Goal: Transaction & Acquisition: Obtain resource

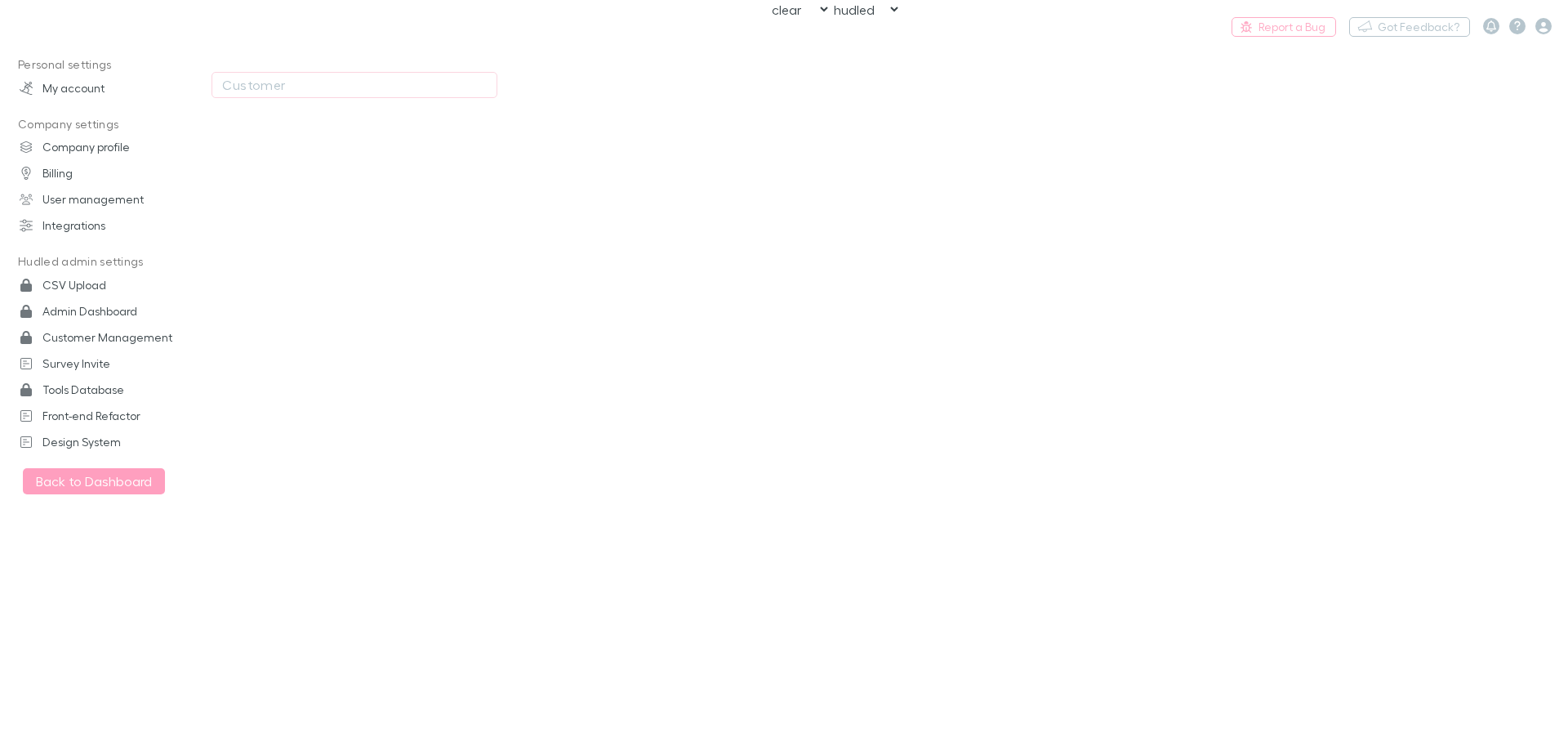
select select "NONE"
select select "hudled"
click at [66, 27] on h3 "Lucicharge" at bounding box center [86, 26] width 87 height 20
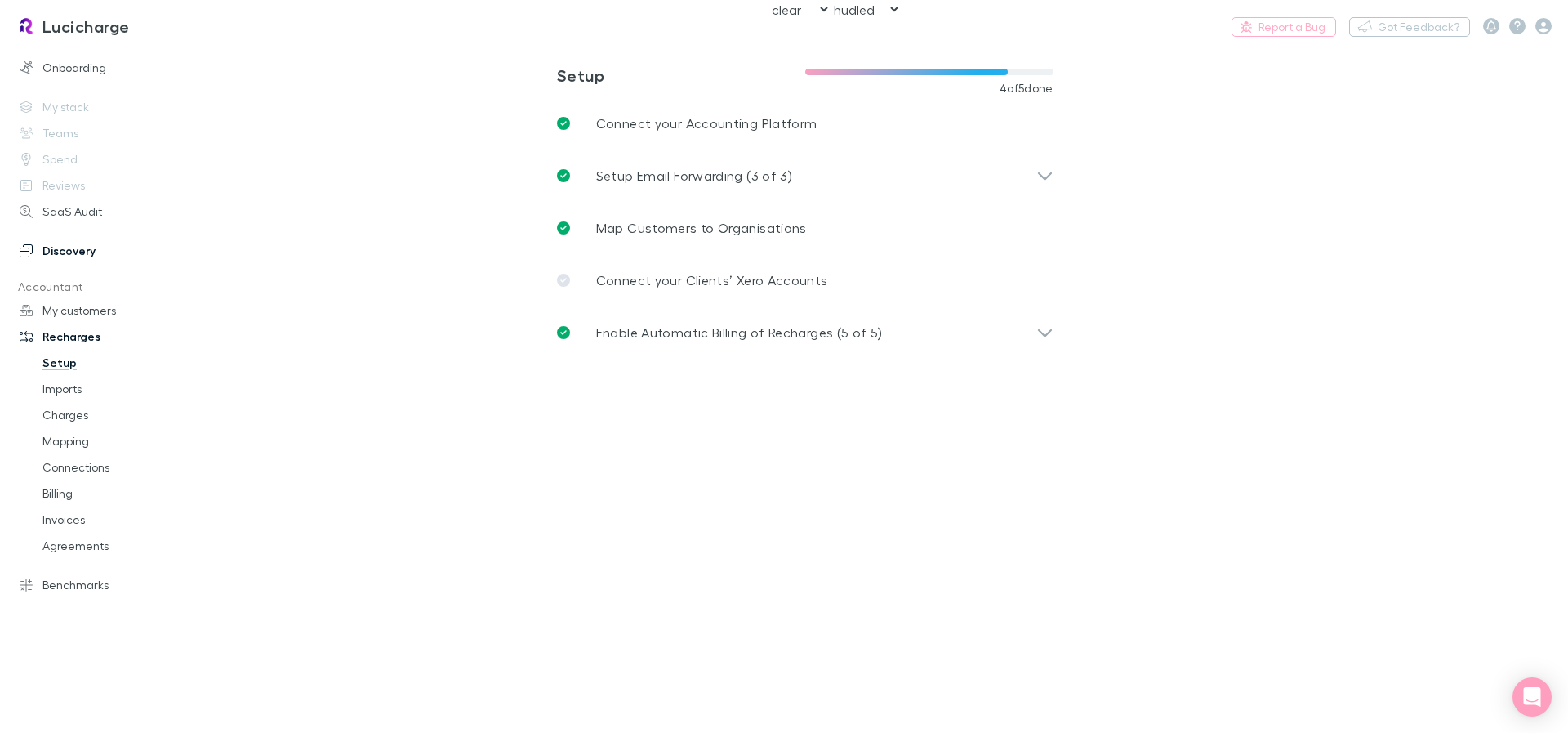
click at [64, 245] on link "Discovery" at bounding box center [112, 251] width 218 height 26
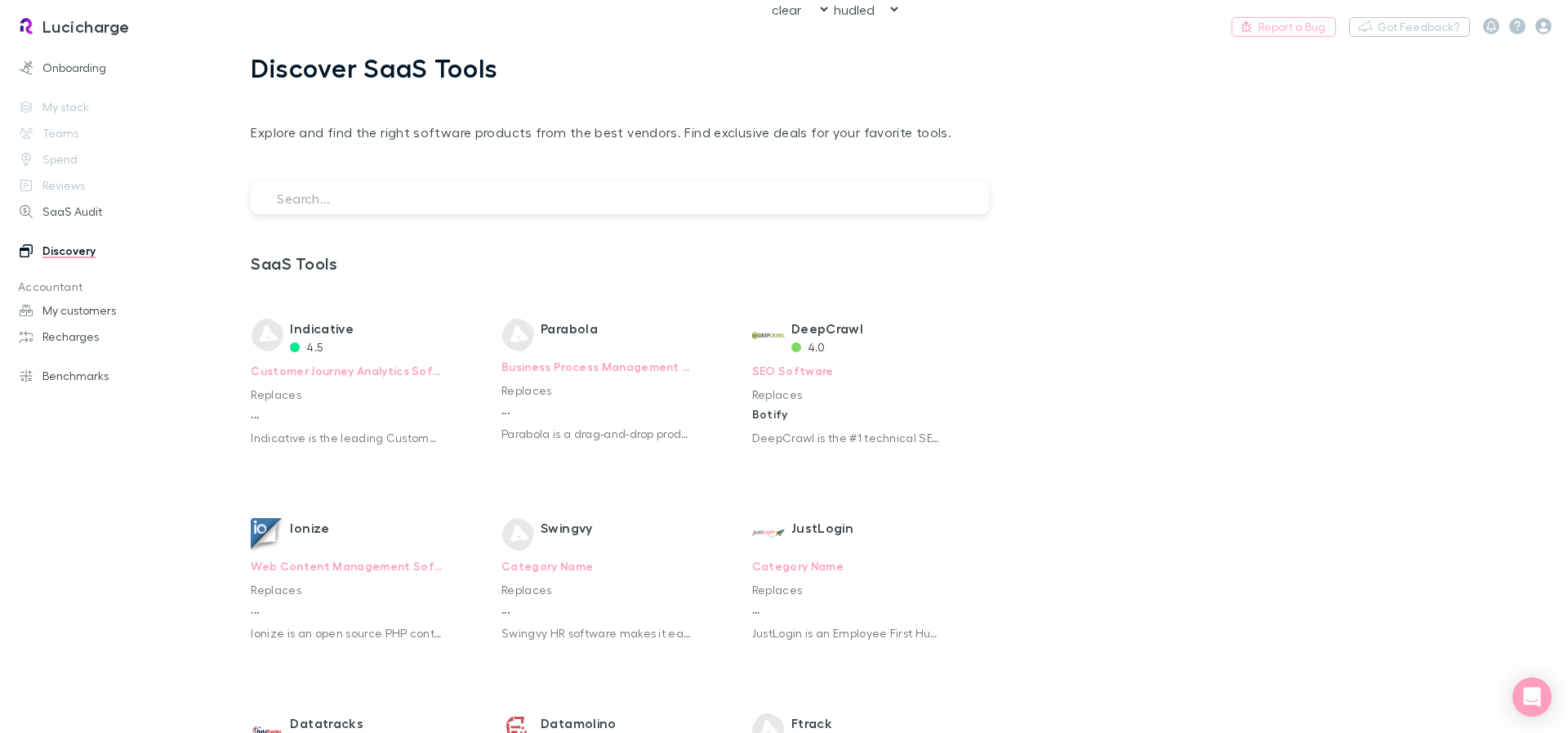
click at [575, 199] on input "search" at bounding box center [619, 197] width 738 height 33
click at [394, 190] on input "search" at bounding box center [619, 197] width 738 height 33
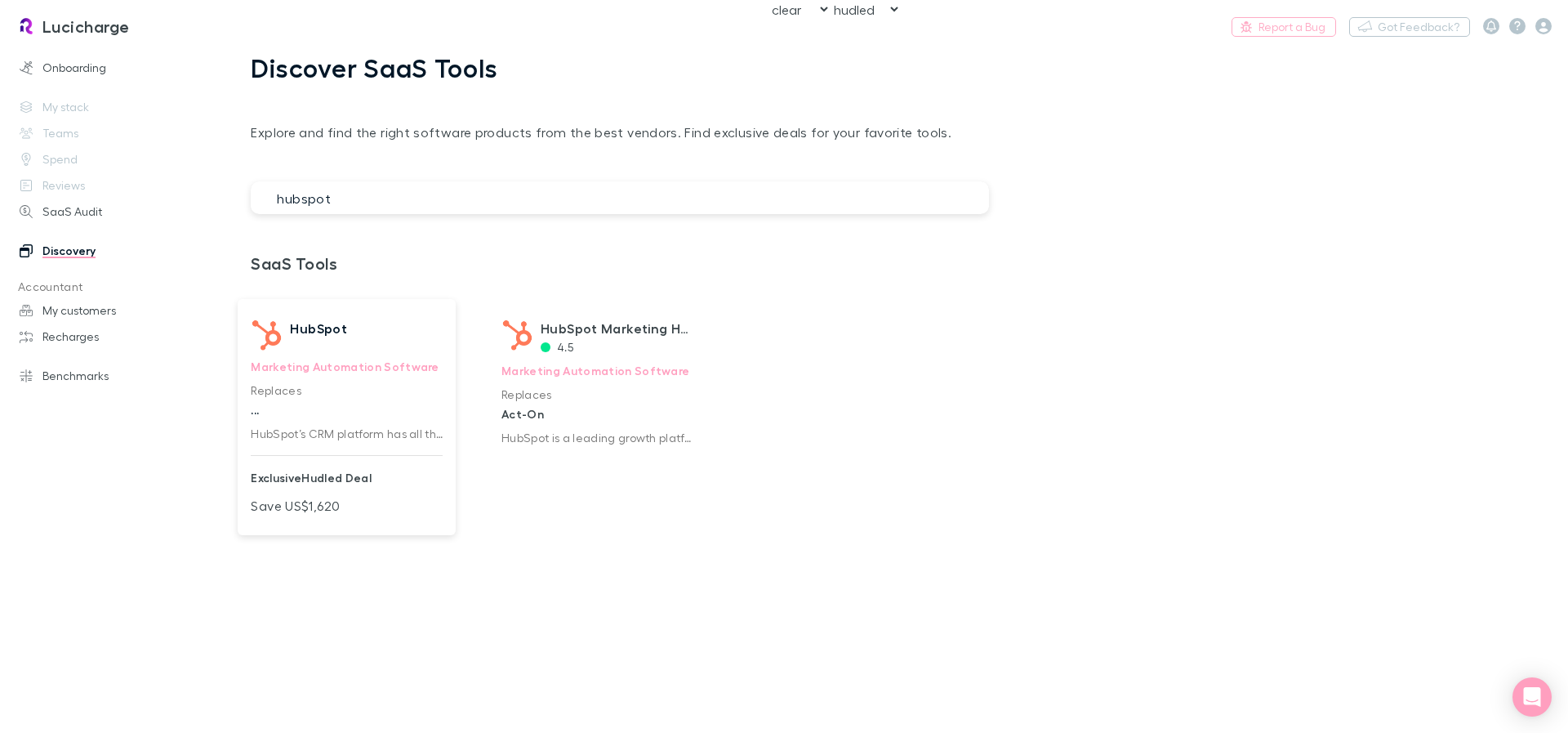
type input "hubspot"
click at [367, 505] on p "Save US $1,620" at bounding box center [346, 502] width 192 height 26
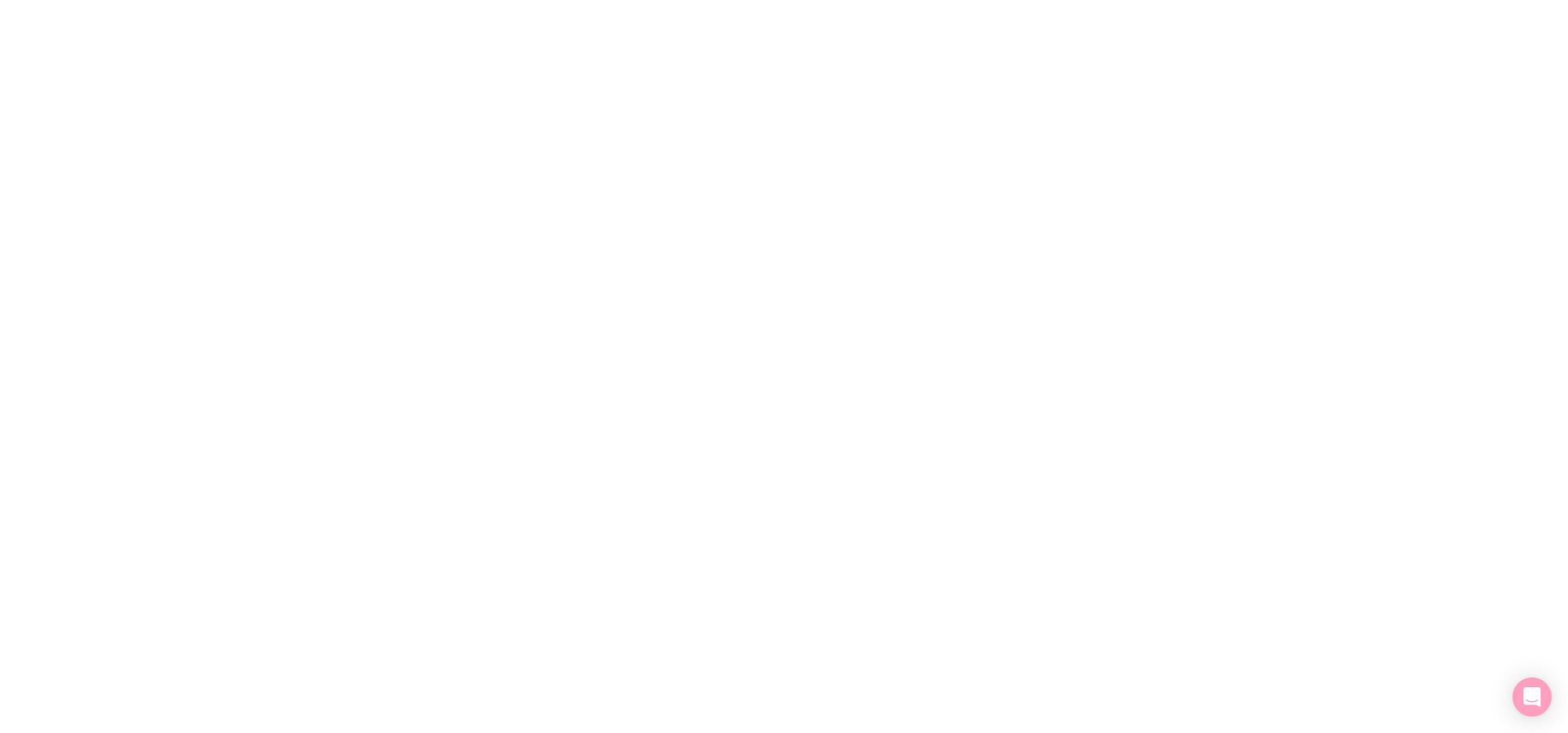
click at [566, 240] on div at bounding box center [784, 366] width 1568 height 733
select select "NONE"
select select "hudled"
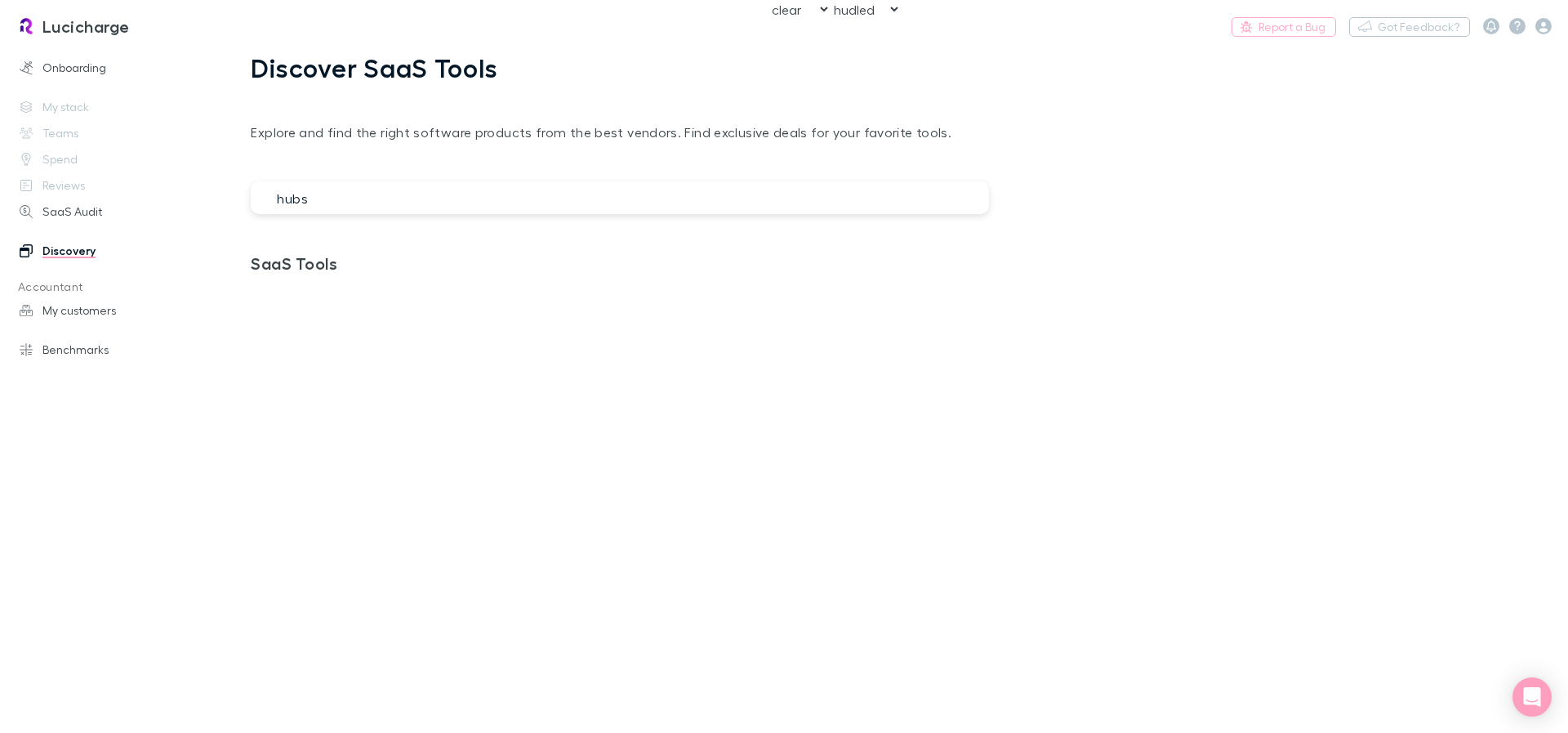
click at [364, 200] on input "hubs" at bounding box center [619, 197] width 738 height 33
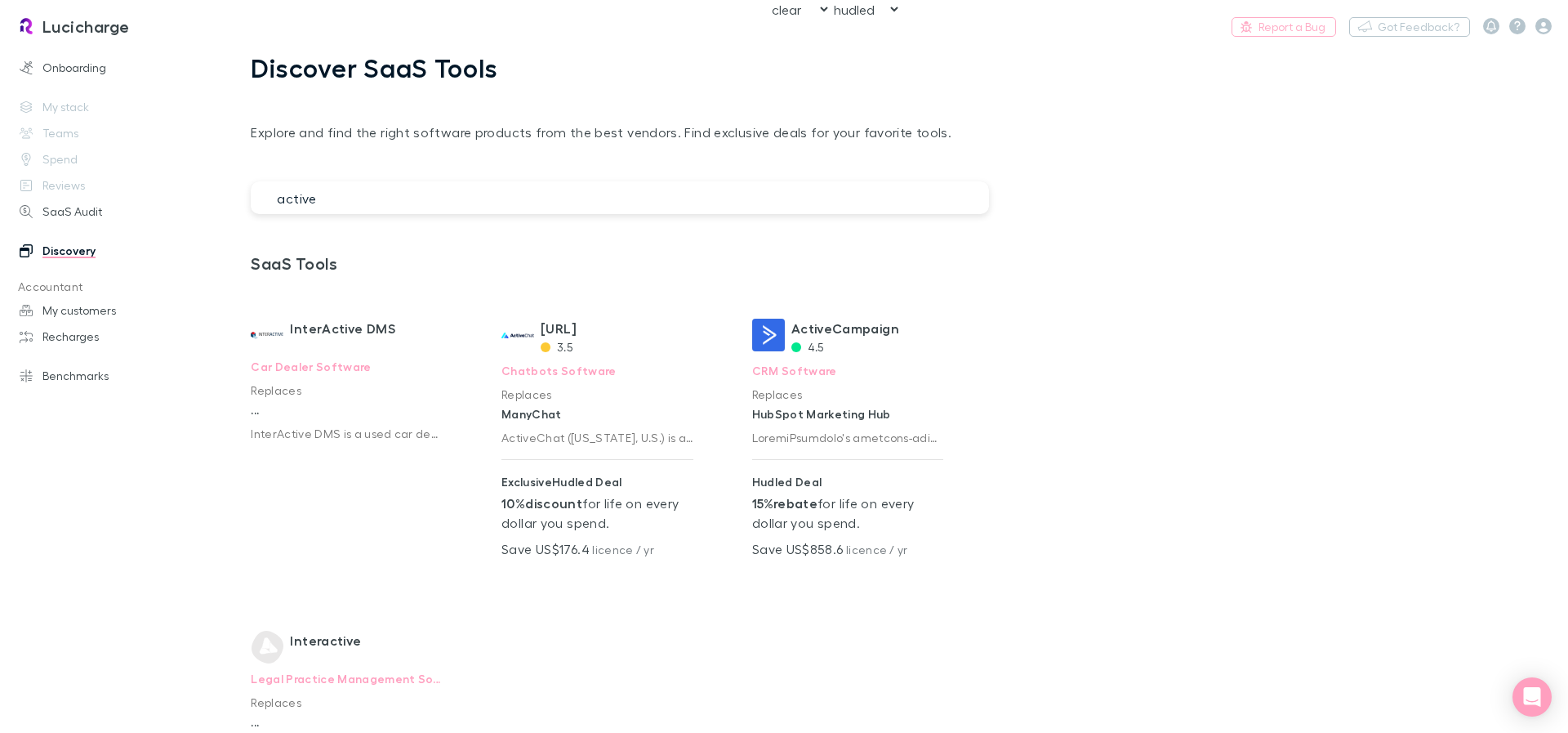
click at [356, 210] on input "active" at bounding box center [619, 197] width 738 height 33
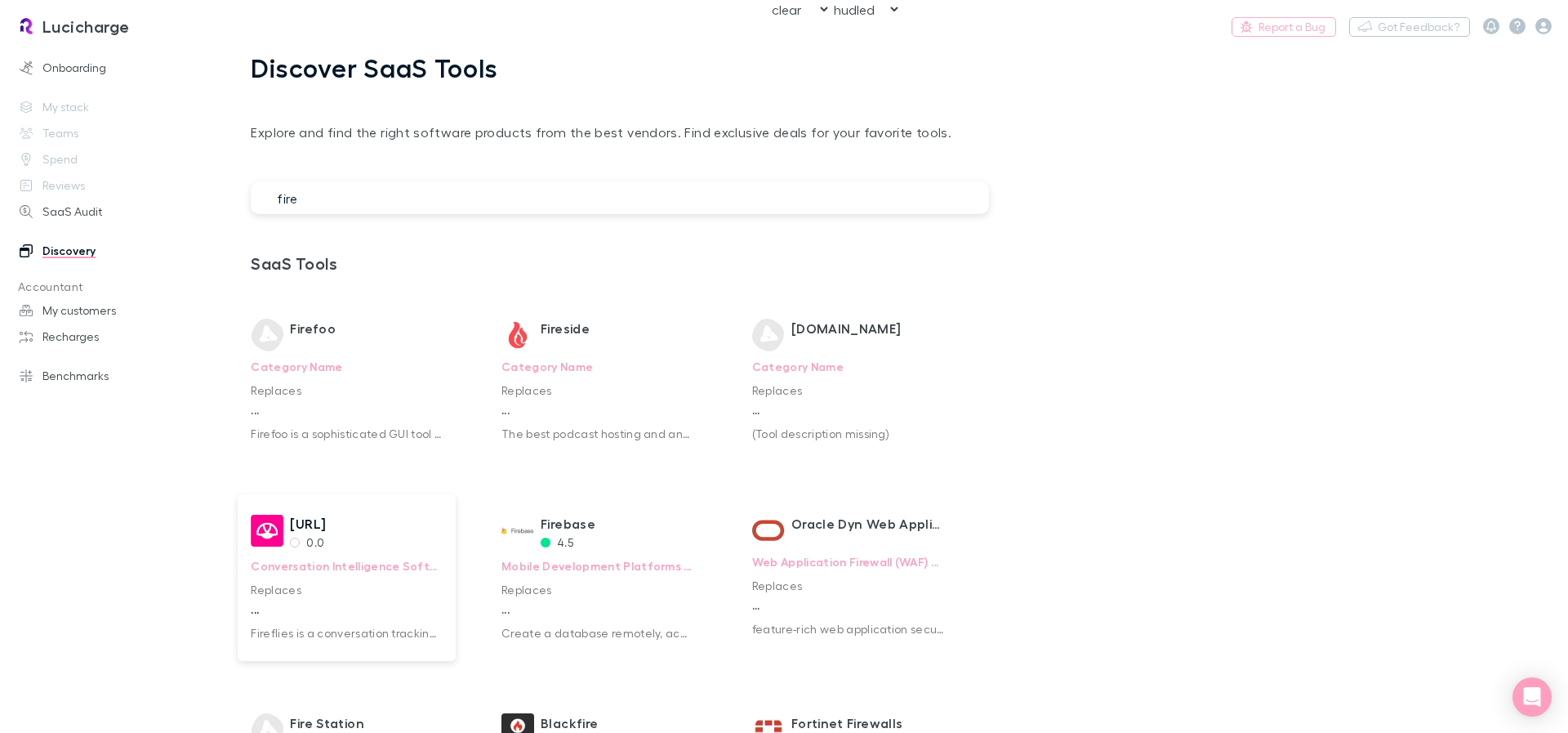
type input "fire"
click at [349, 577] on p "Conversation Intelligence Software" at bounding box center [346, 566] width 192 height 30
click at [408, 192] on input "fire" at bounding box center [619, 197] width 738 height 33
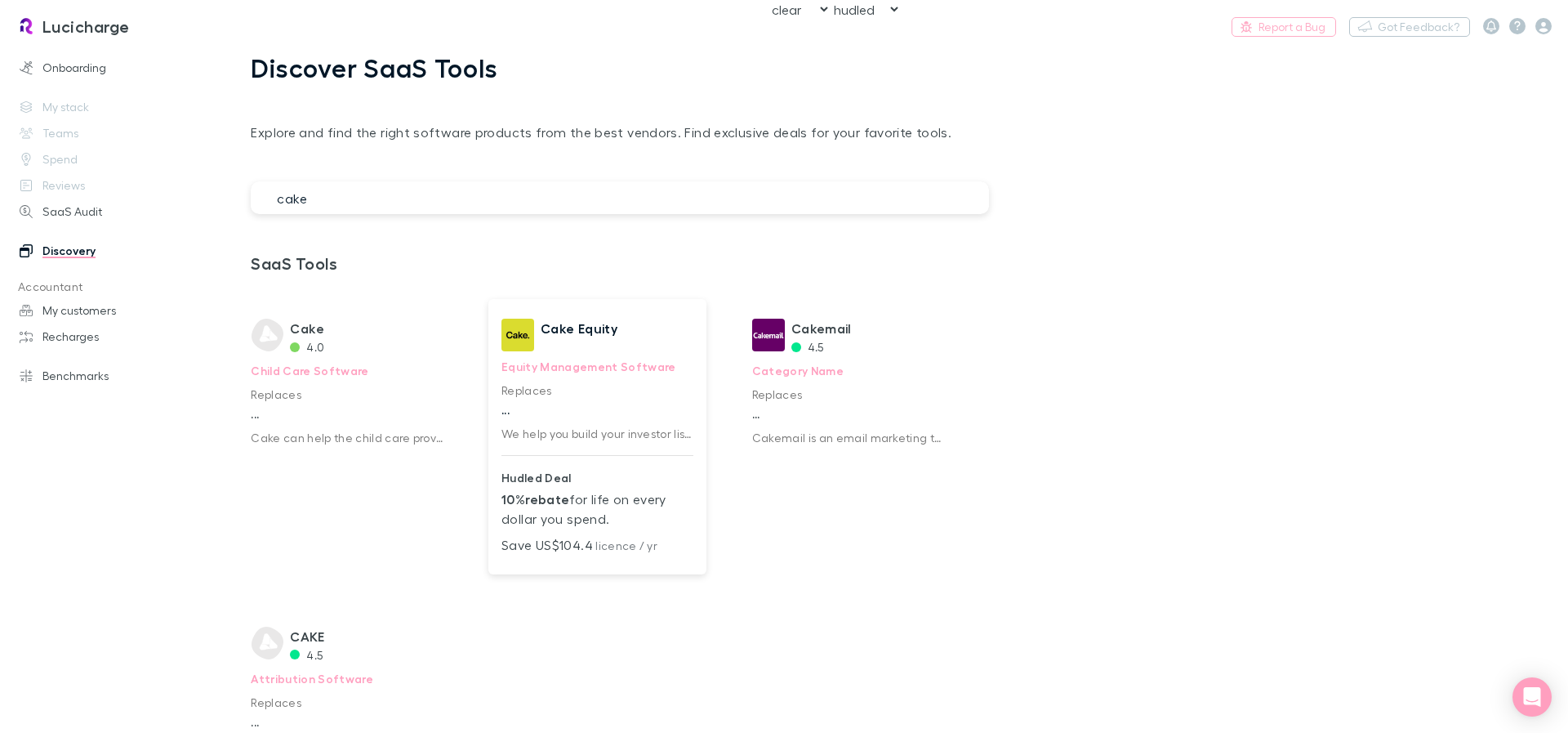
type input "cake"
click at [650, 432] on p "We help you build your investor list, raise capital and issue options. It's a p…" at bounding box center [598, 433] width 192 height 17
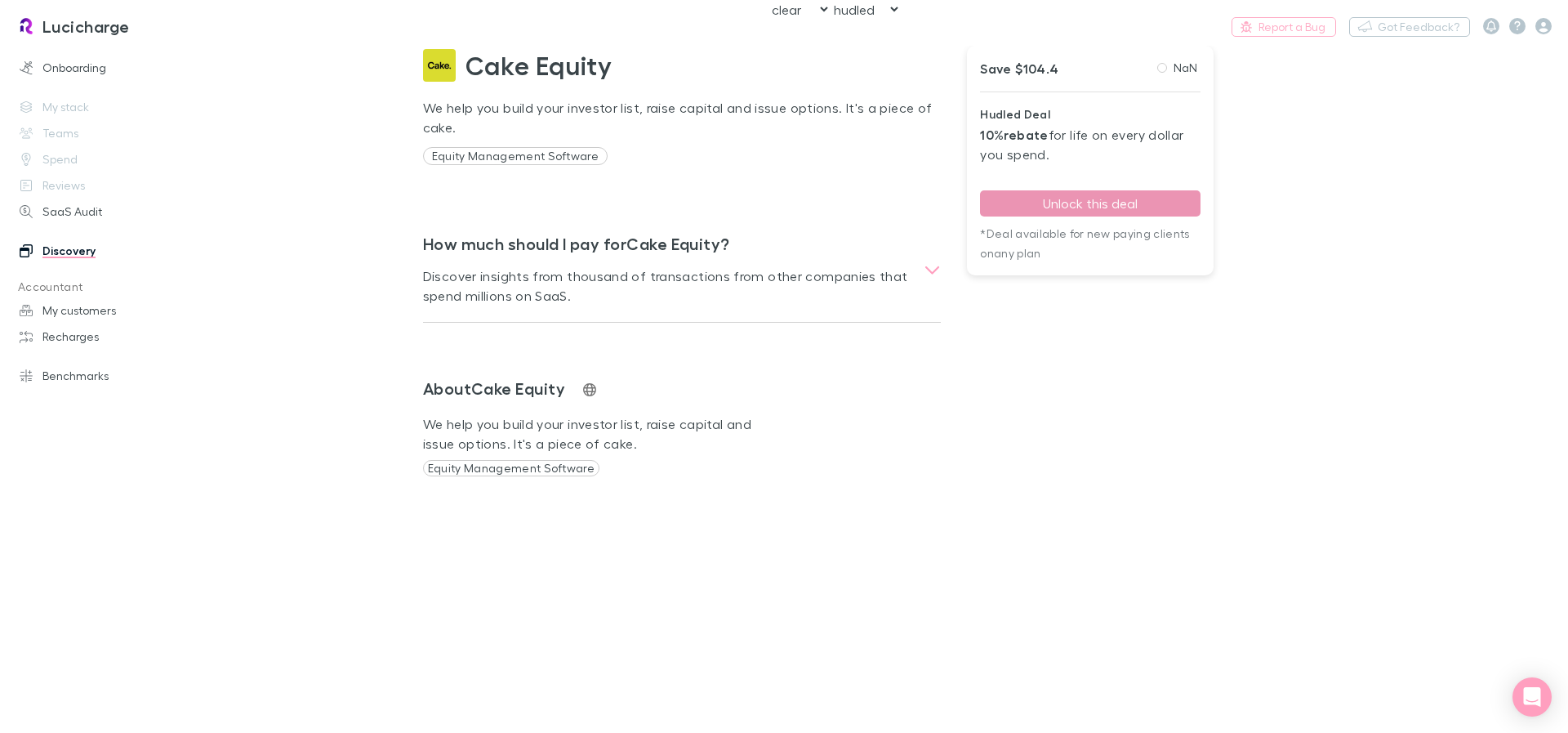
click at [1101, 208] on button "Unlock this deal" at bounding box center [1089, 203] width 219 height 26
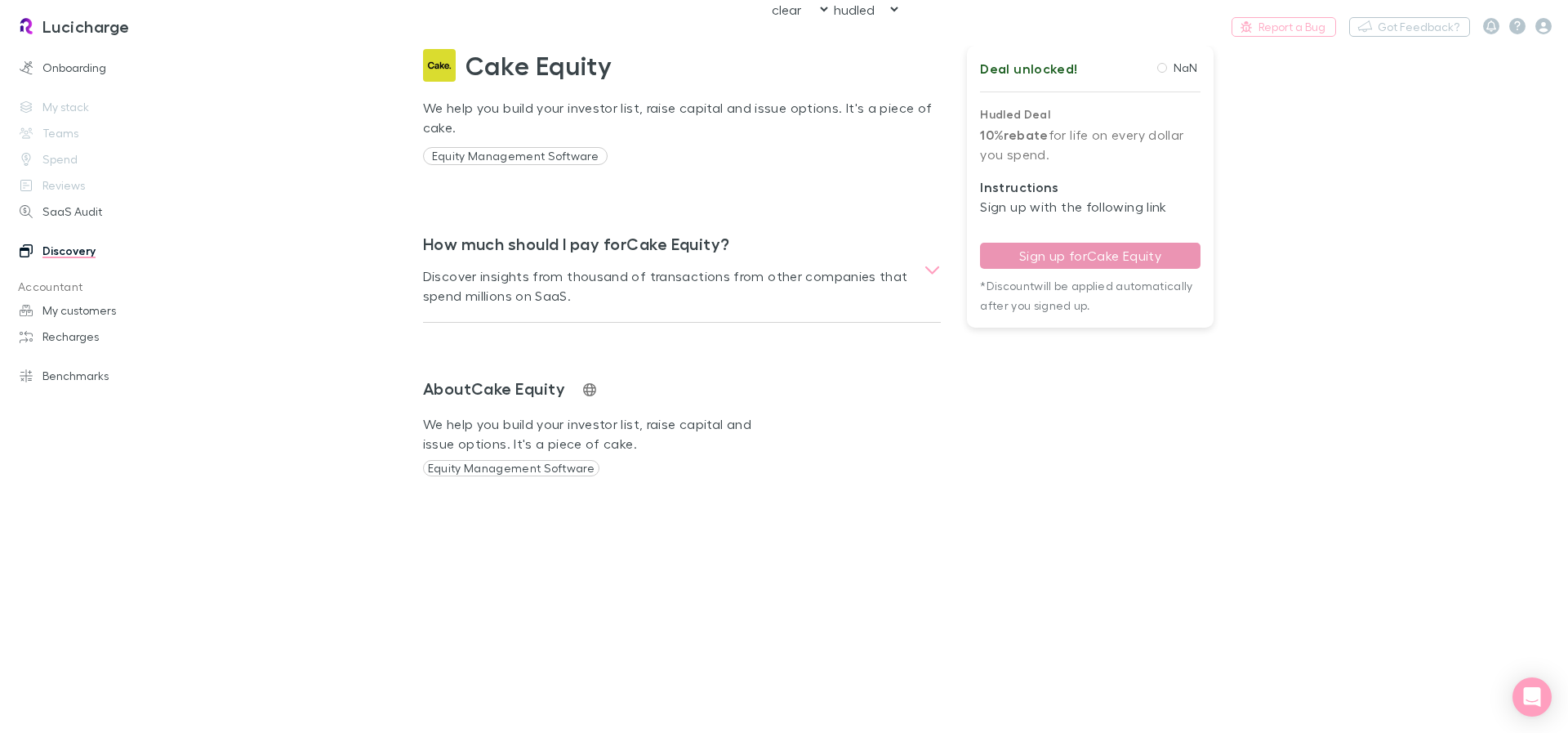
click at [1071, 251] on link "Sign up for Cake Equity" at bounding box center [1089, 255] width 219 height 26
